Goal: Navigation & Orientation: Understand site structure

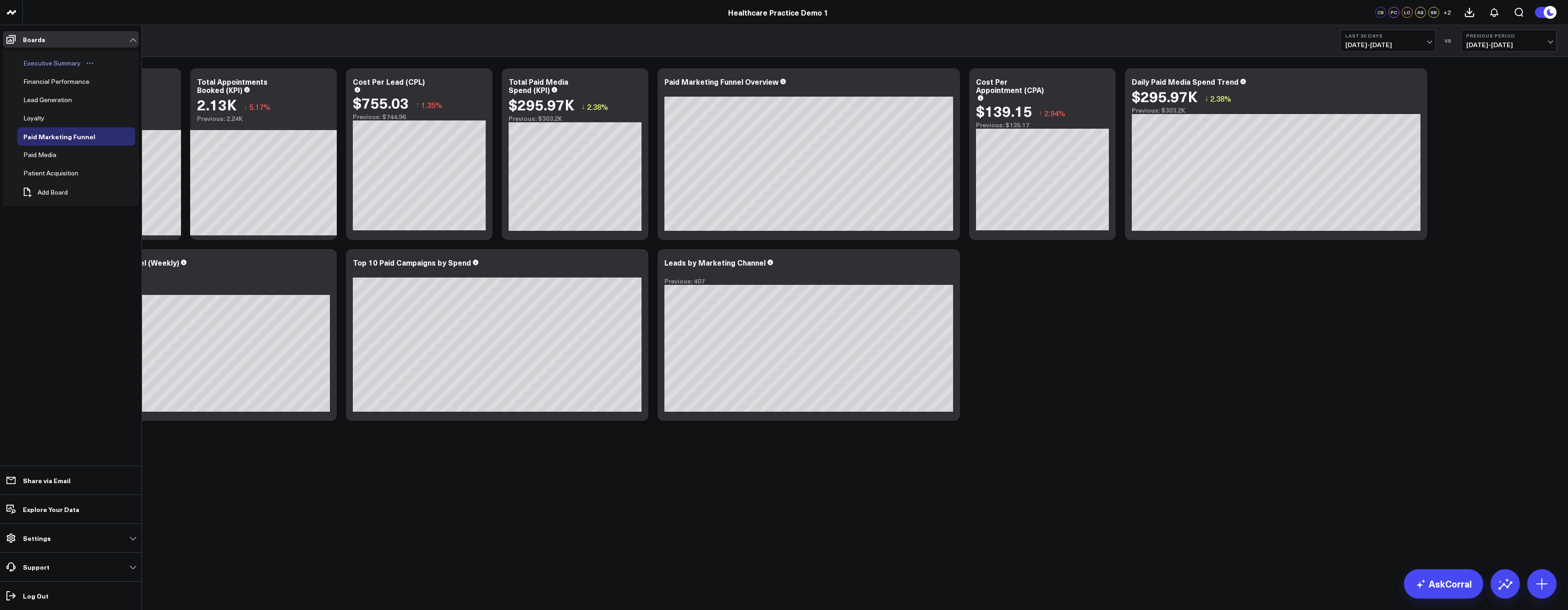
click at [39, 62] on div "Executive Summary" at bounding box center [51, 63] width 62 height 11
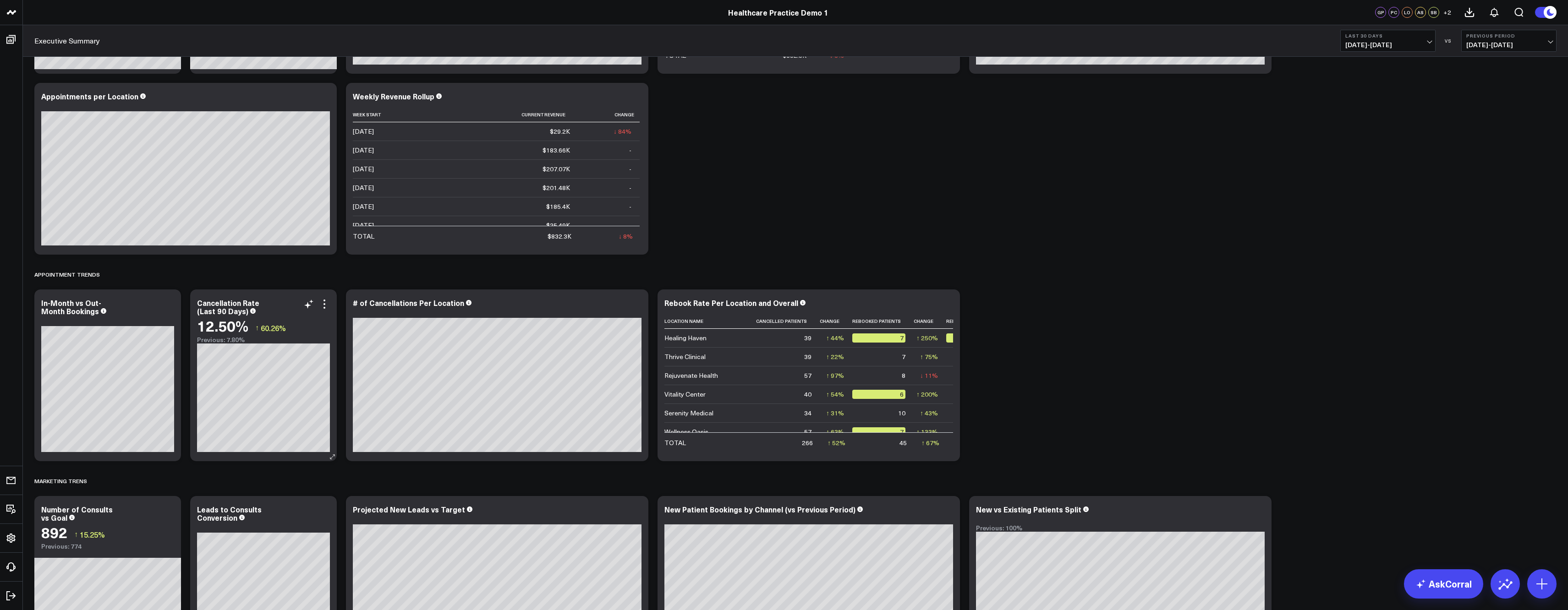
scroll to position [92, 0]
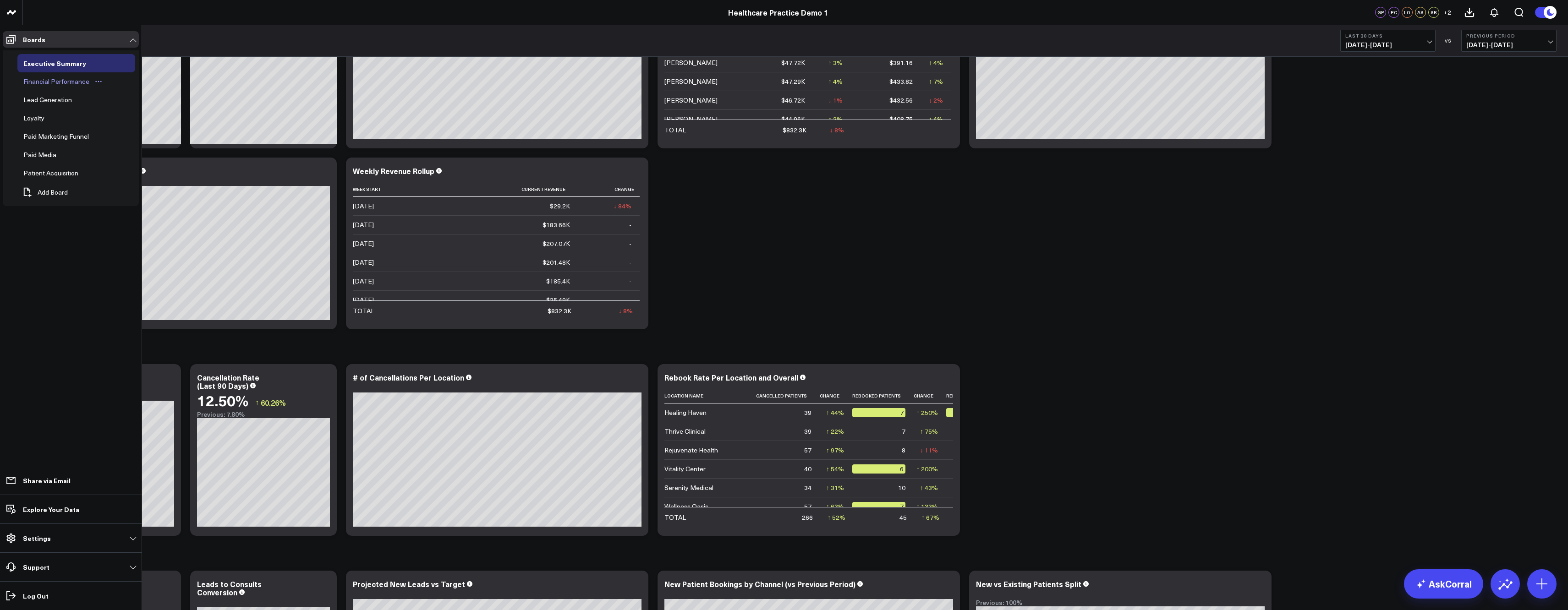
click at [39, 81] on div "Financial Performance" at bounding box center [56, 81] width 71 height 11
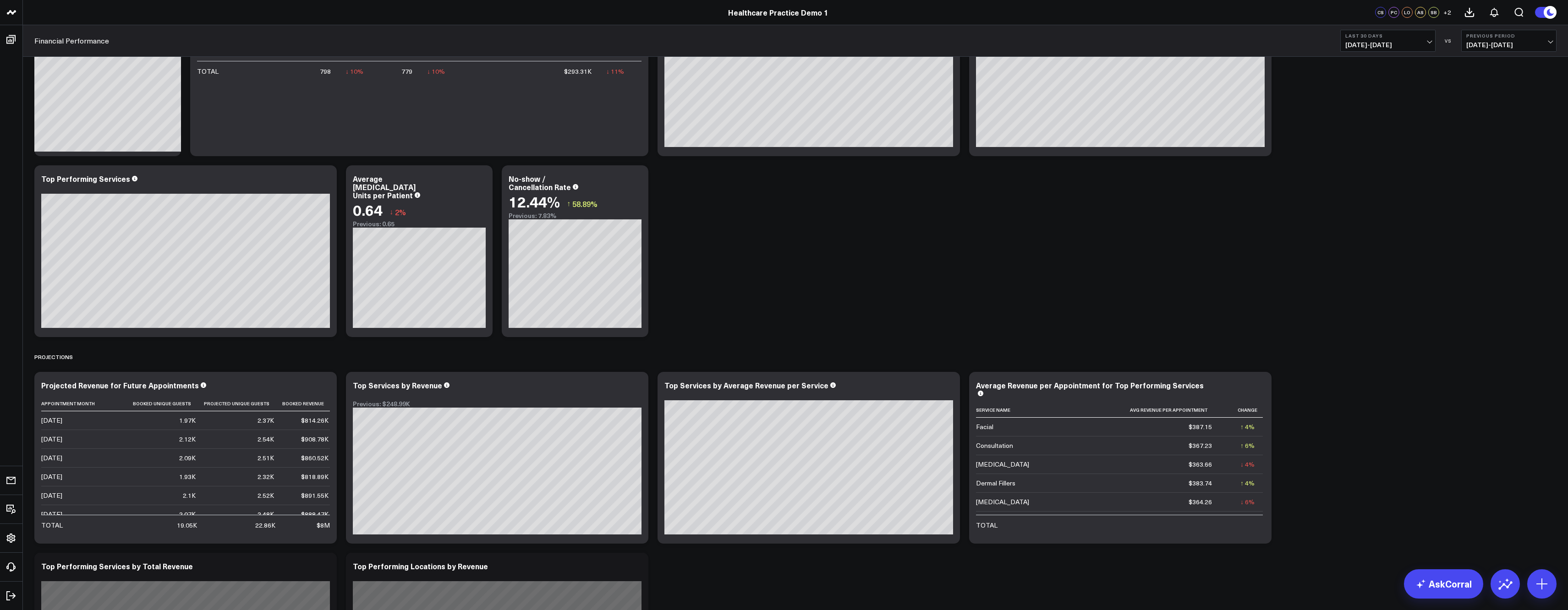
scroll to position [92, 0]
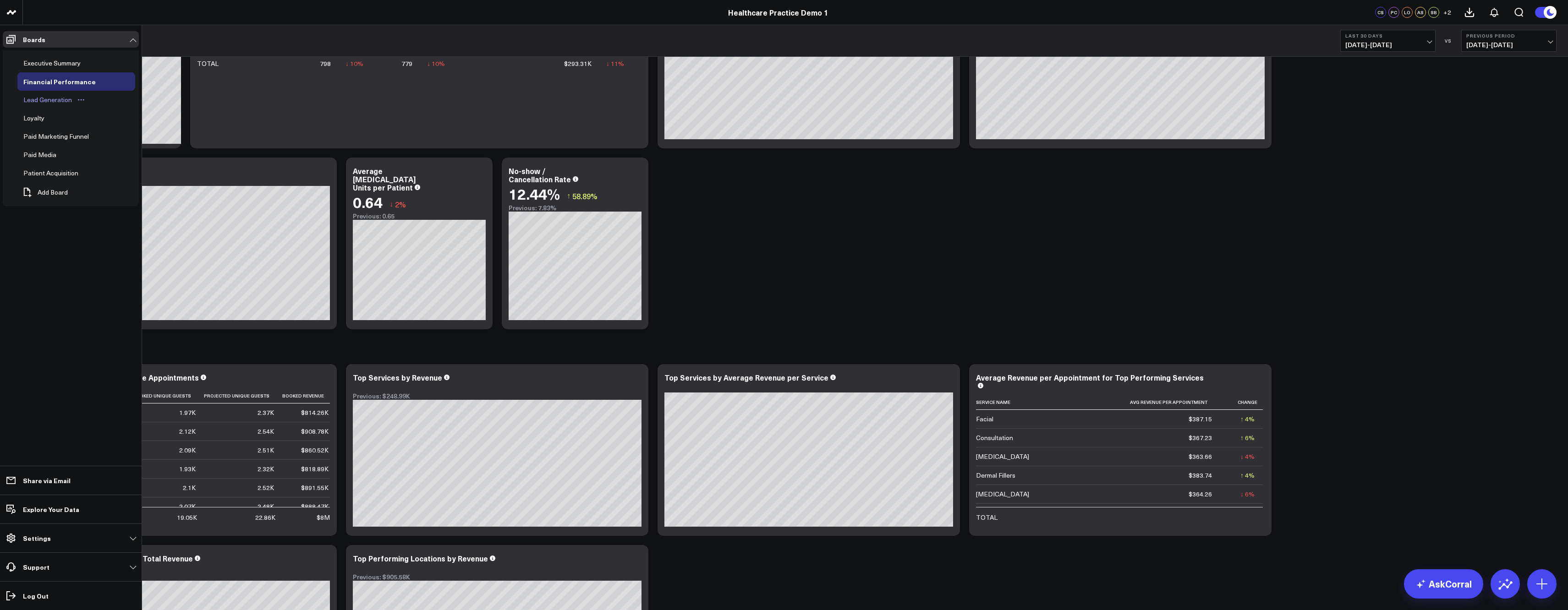
click at [44, 97] on div "Lead Generation" at bounding box center [47, 99] width 53 height 11
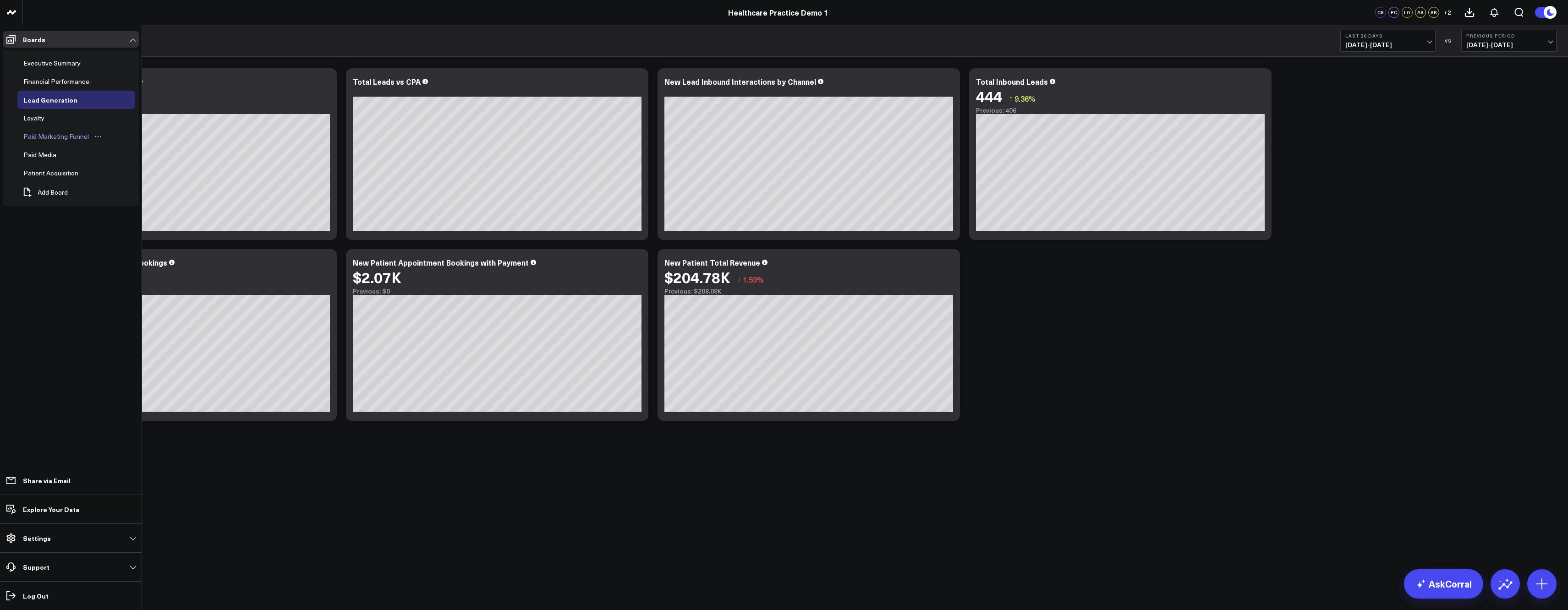
click at [42, 136] on div "Paid Marketing Funnel" at bounding box center [56, 136] width 70 height 11
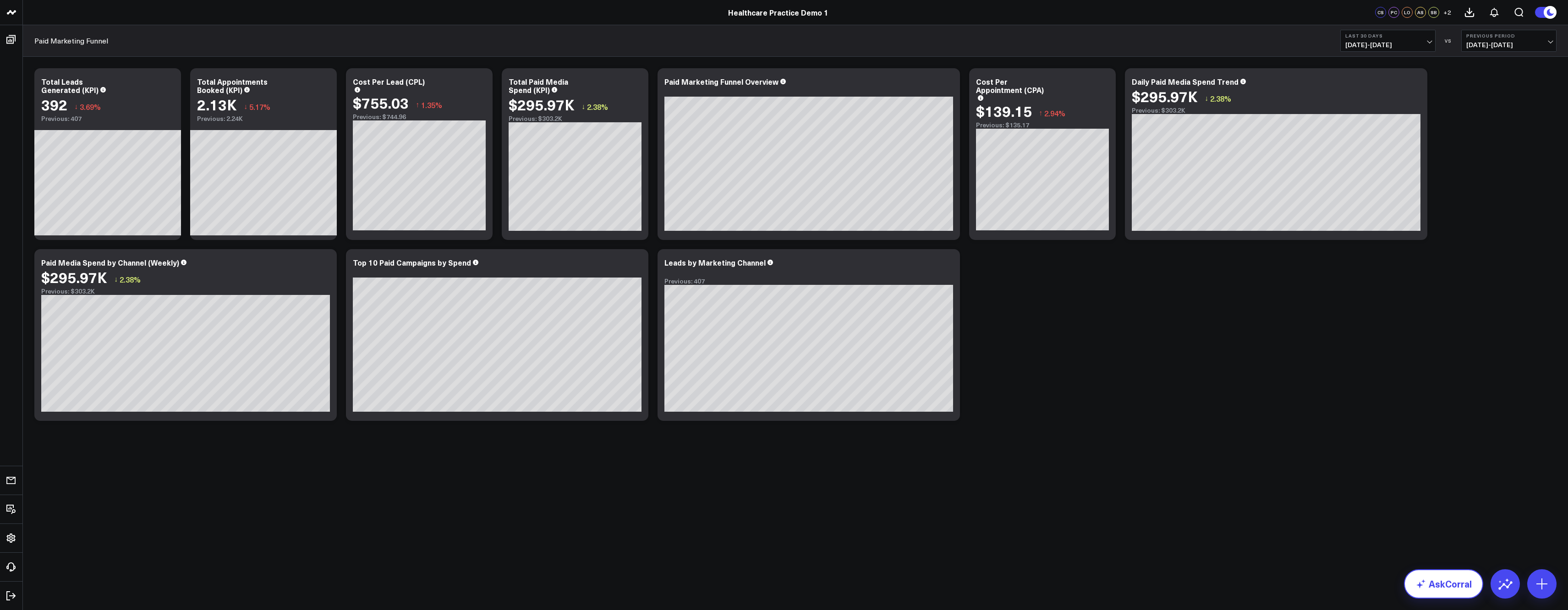
click at [1444, 588] on link "AskCorral" at bounding box center [1443, 585] width 79 height 30
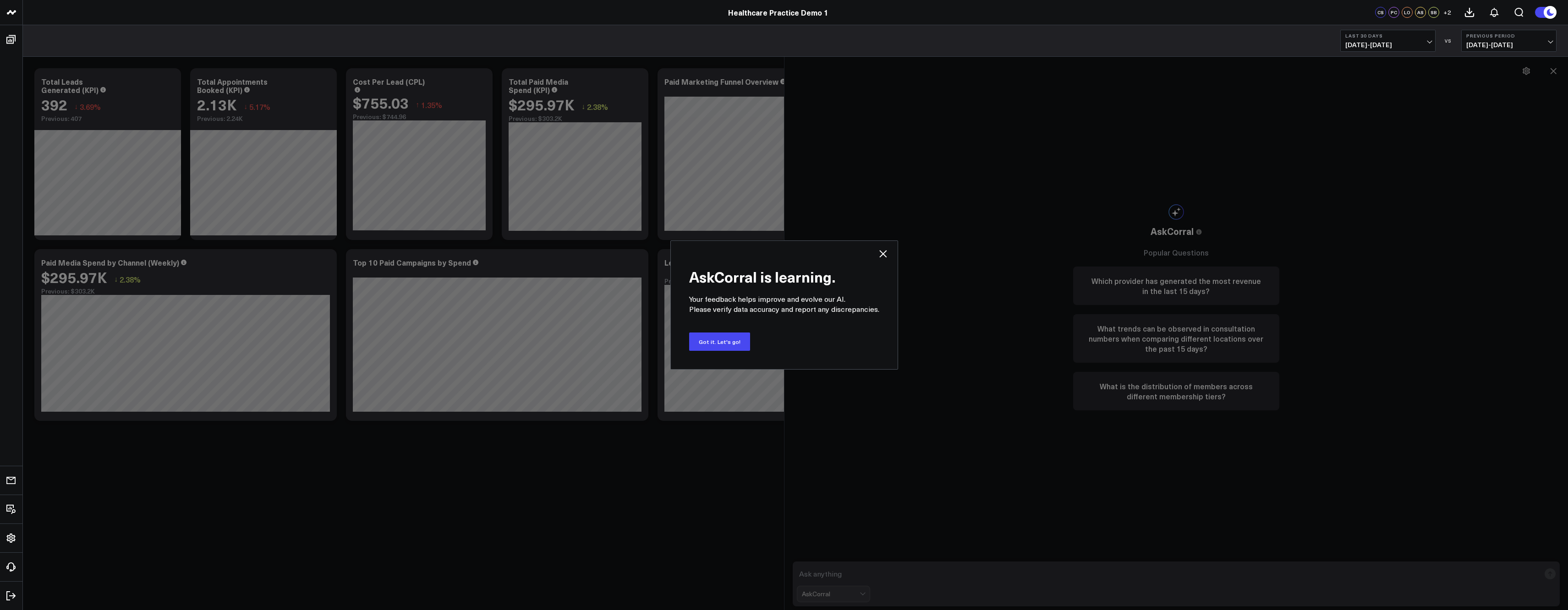
click at [1174, 289] on div "AskCorral is learning. Your feedback helps improve and evolve our AI. Please ve…" at bounding box center [784, 305] width 1568 height 610
click at [882, 251] on icon at bounding box center [882, 254] width 11 height 11
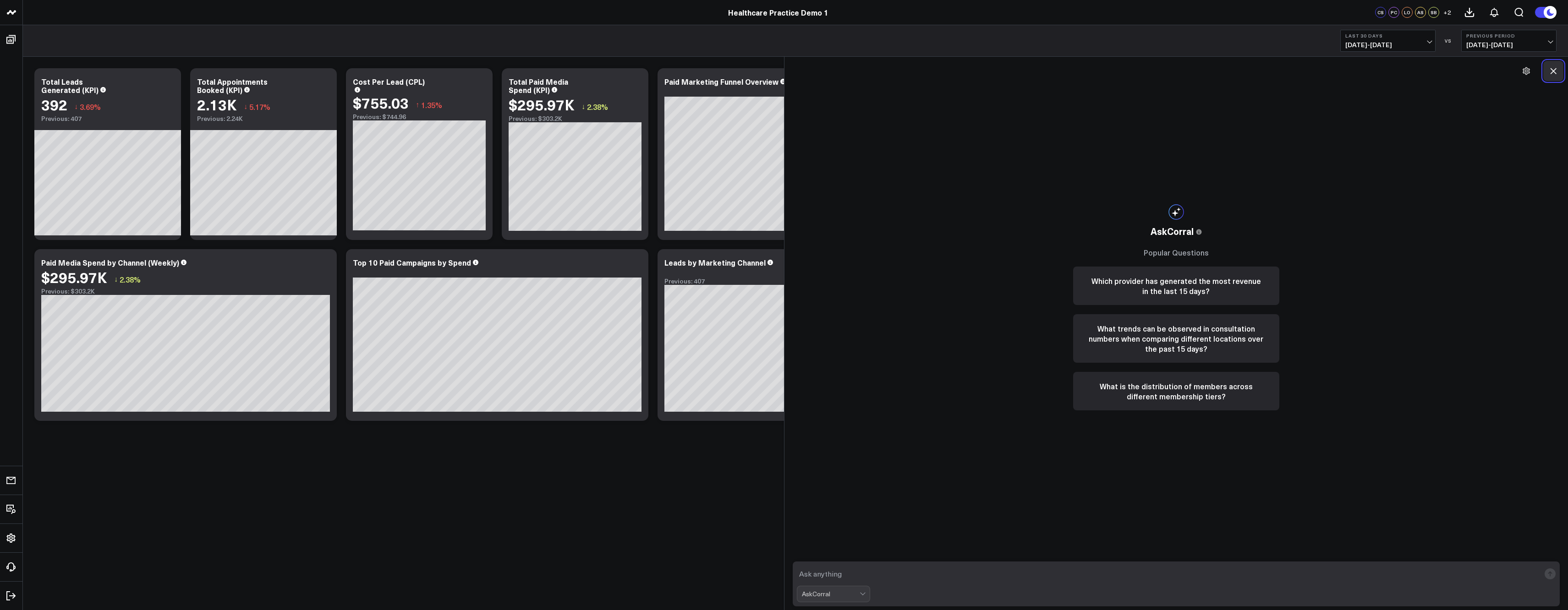
click at [1549, 69] on icon at bounding box center [1553, 71] width 10 height 10
